Goal: Entertainment & Leisure: Consume media (video, audio)

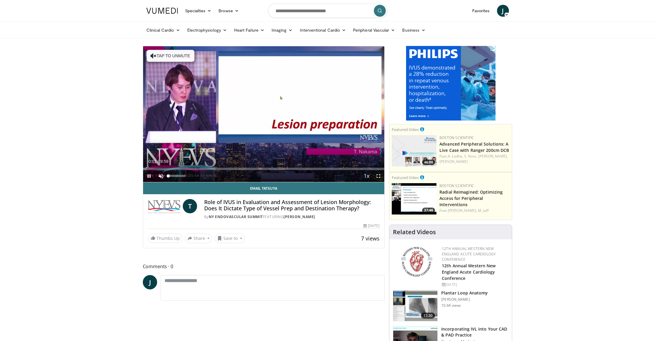
click at [161, 175] on span "Video Player" at bounding box center [161, 176] width 12 height 12
click at [379, 175] on span "Video Player" at bounding box center [379, 176] width 12 height 12
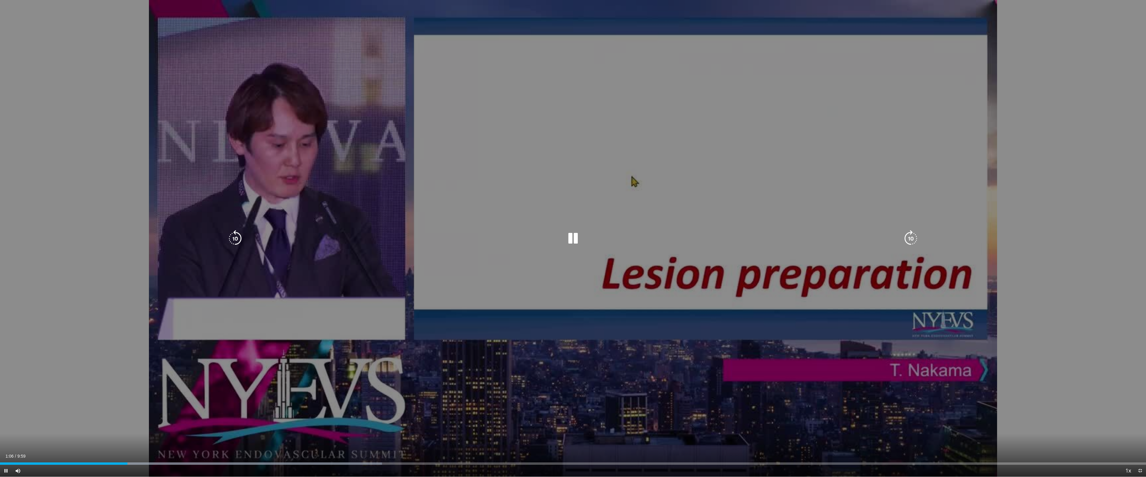
click at [61, 160] on div "10 seconds Tap to unmute" at bounding box center [573, 238] width 1146 height 477
click at [81, 173] on div "10 seconds Tap to unmute" at bounding box center [573, 238] width 1146 height 477
click at [22, 120] on div "10 seconds Tap to unmute" at bounding box center [573, 238] width 1146 height 477
click at [149, 183] on div "10 seconds Tap to unmute" at bounding box center [573, 238] width 1146 height 477
